Goal: Task Accomplishment & Management: Use online tool/utility

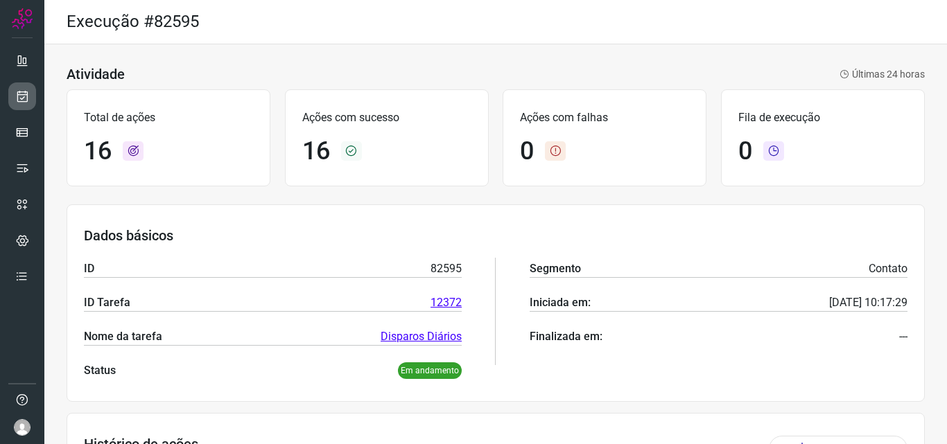
click at [30, 95] on link at bounding box center [22, 96] width 28 height 28
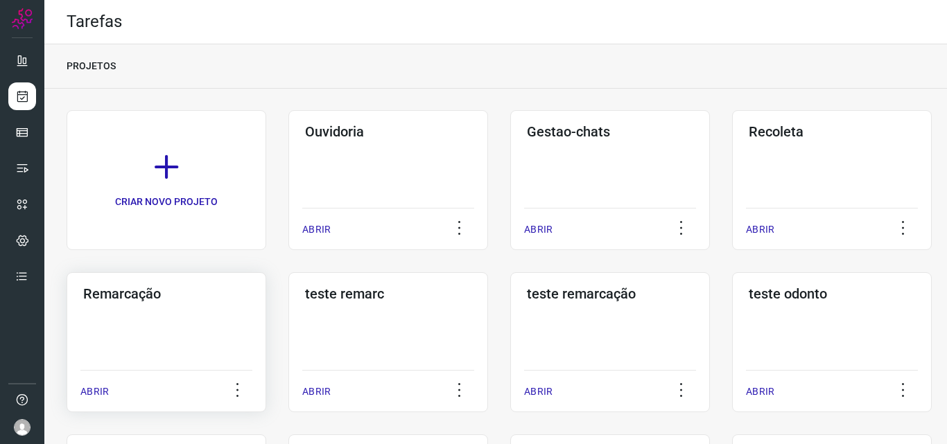
click at [288, 322] on div "Remarcação ABRIR" at bounding box center [388, 342] width 200 height 140
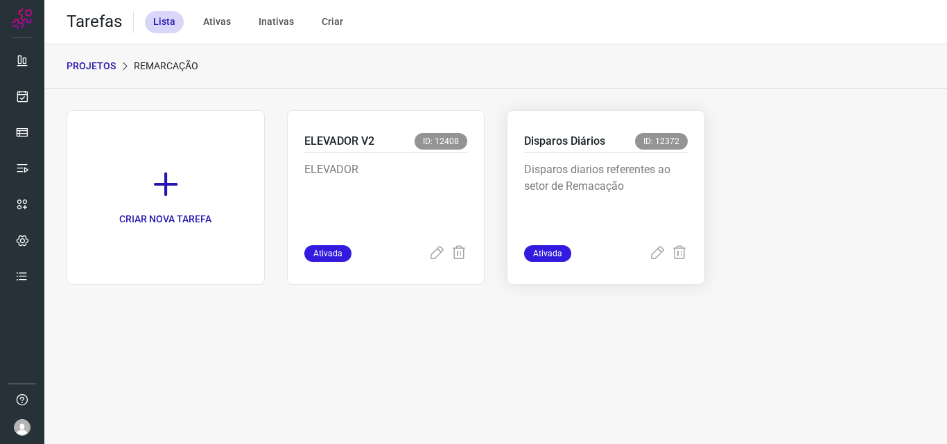
click at [647, 181] on p "Disparos diarios referentes ao setor de Remacação" at bounding box center [606, 195] width 164 height 69
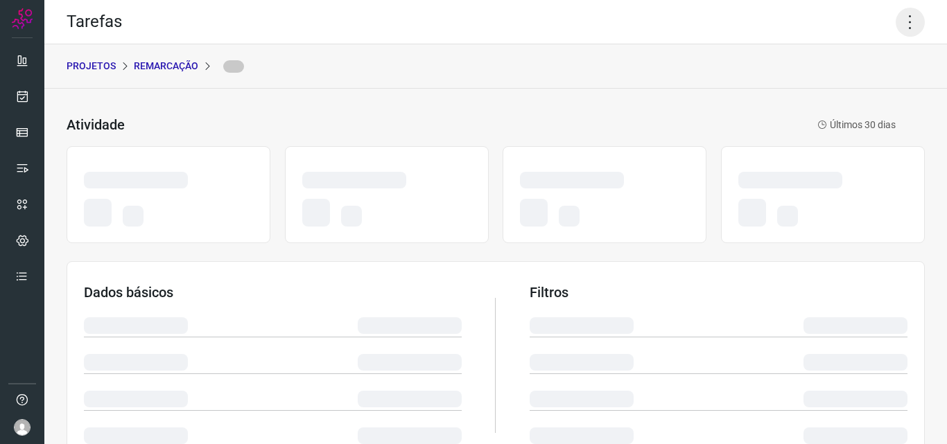
click at [897, 18] on icon at bounding box center [909, 22] width 29 height 29
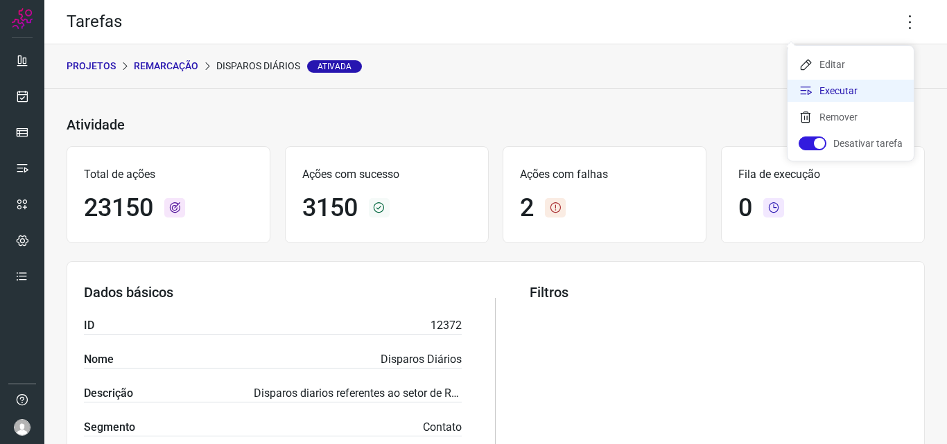
click at [839, 91] on li "Executar" at bounding box center [850, 91] width 126 height 22
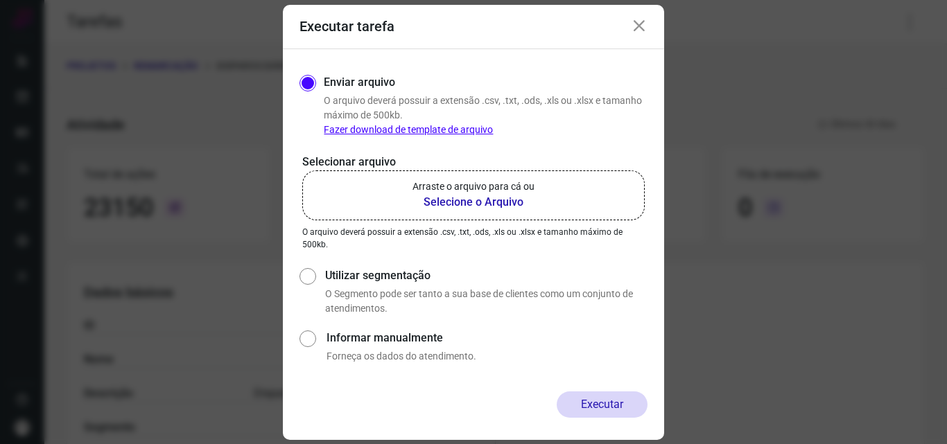
click at [555, 183] on label "Arraste o arquivo para cá ou Selecione o Arquivo" at bounding box center [473, 195] width 342 height 50
click at [0, 0] on input "Arraste o arquivo para cá ou Selecione o Arquivo" at bounding box center [0, 0] width 0 height 0
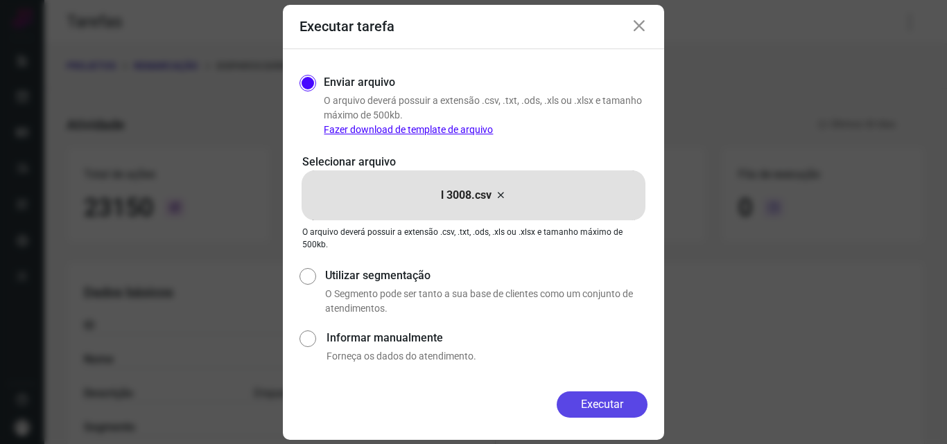
click at [595, 411] on button "Executar" at bounding box center [601, 405] width 91 height 26
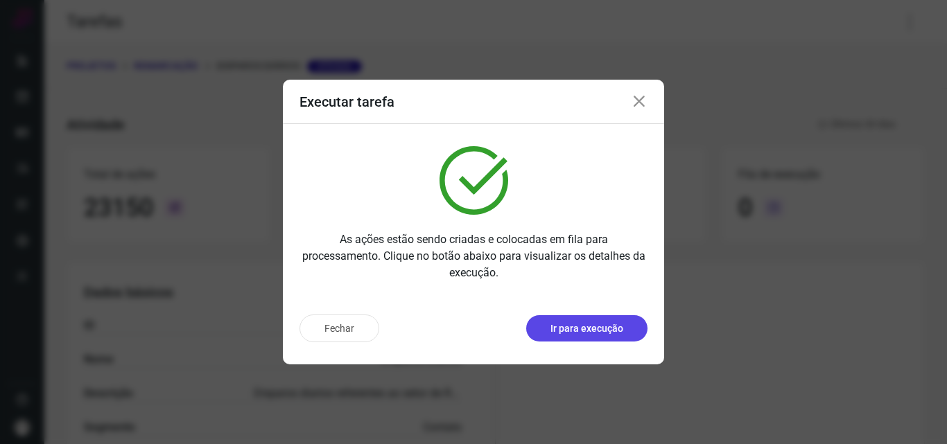
click at [625, 325] on button "Ir para execução" at bounding box center [586, 328] width 121 height 26
